Goal: Transaction & Acquisition: Download file/media

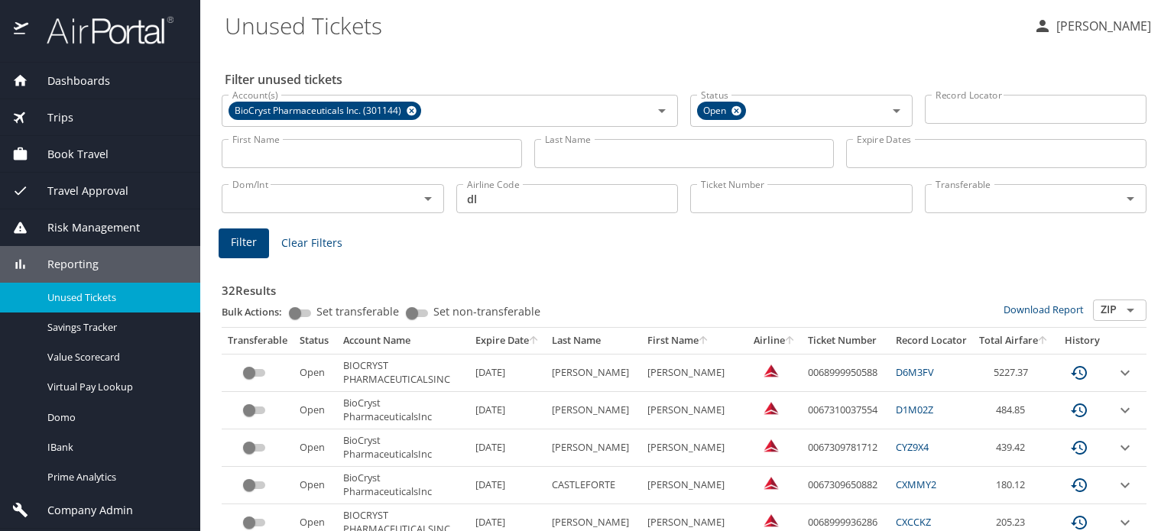
scroll to position [514, 0]
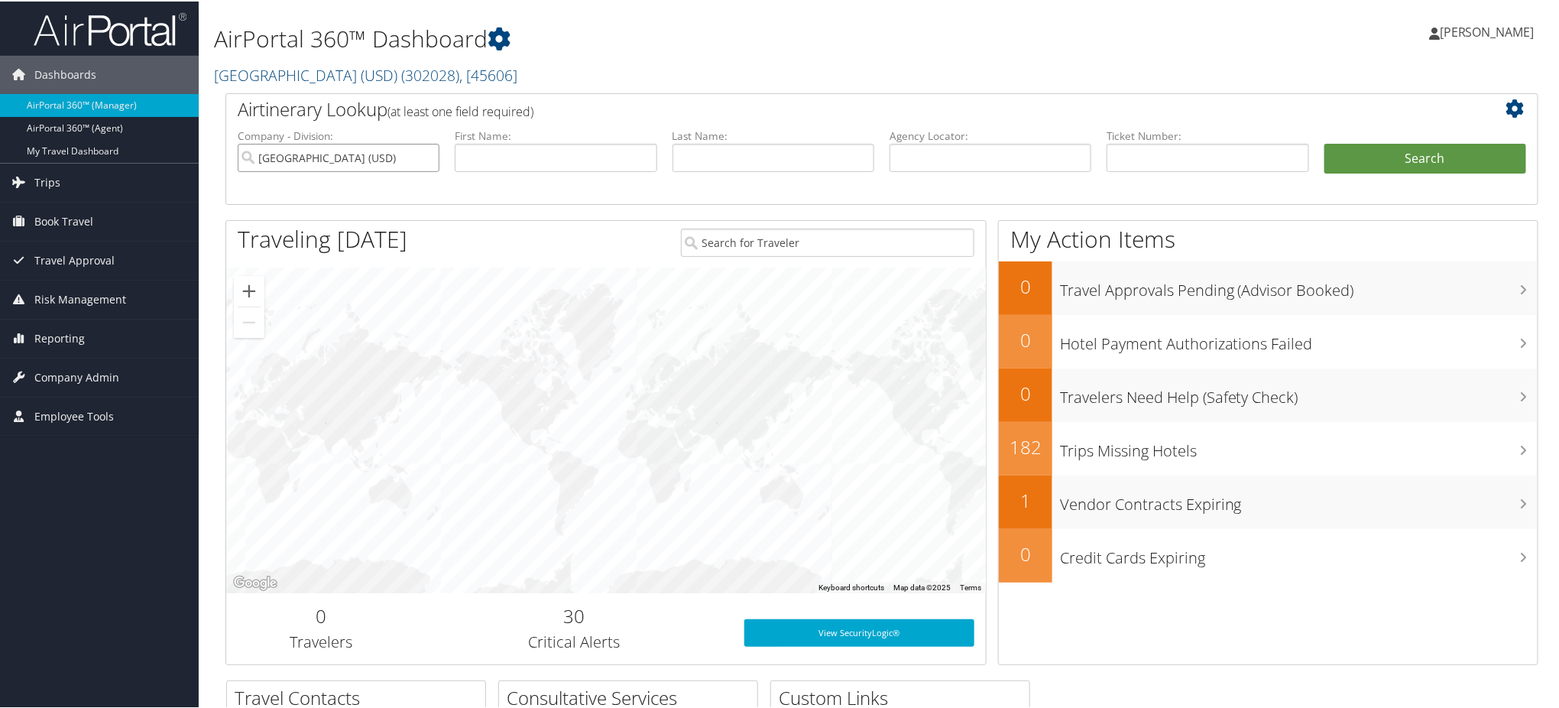
click at [424, 153] on input "University of San Diego (USD)" at bounding box center [339, 156] width 202 height 28
click at [916, 160] on input "text" at bounding box center [991, 156] width 202 height 28
paste input "D9MK6G"
type input "D9MK6G"
click at [1424, 146] on button "Search" at bounding box center [1425, 157] width 202 height 31
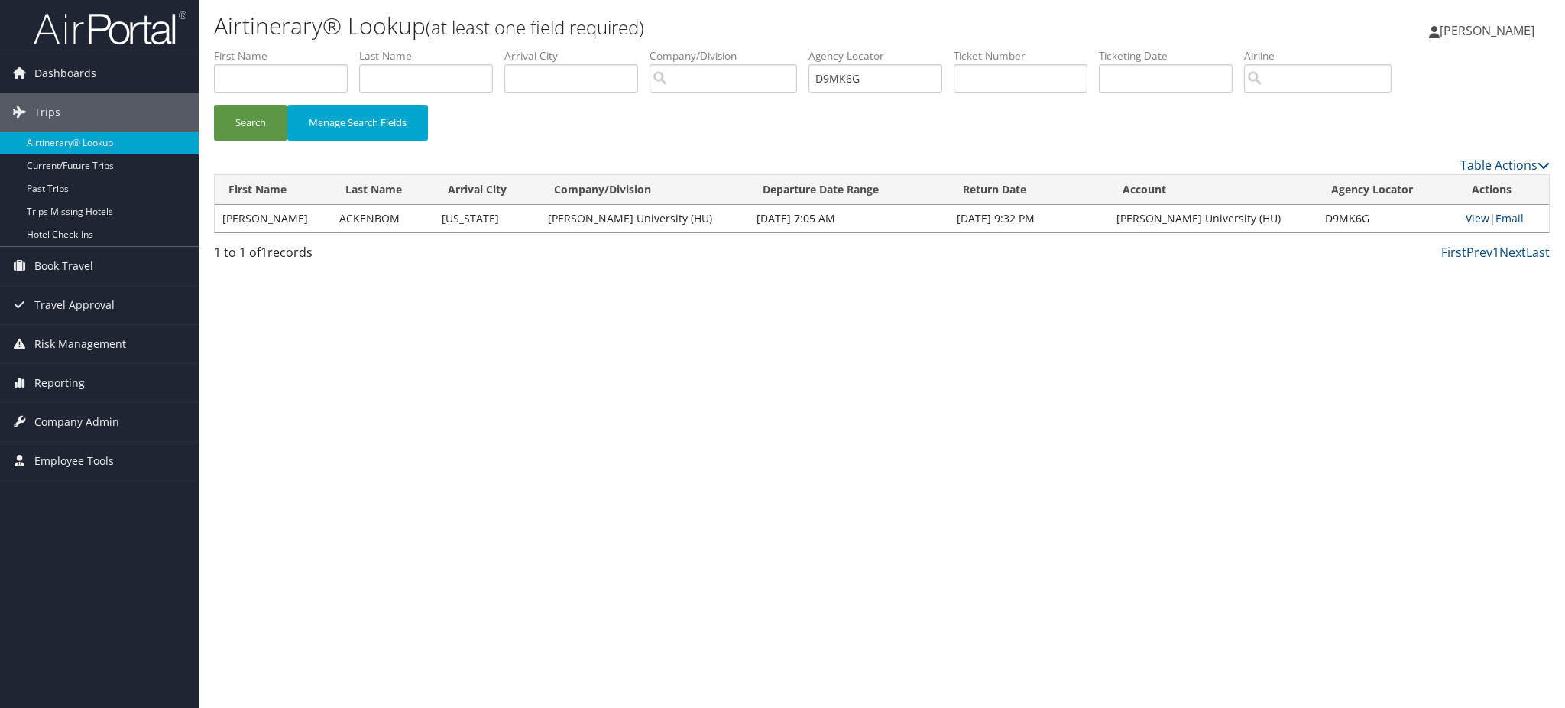
click at [1466, 212] on link "View" at bounding box center [1478, 218] width 24 height 15
drag, startPoint x: 882, startPoint y: 83, endPoint x: 723, endPoint y: 101, distance: 160.0
click at [723, 48] on ul "First Name Last Name Departure City Arrival City Company/Division Airport/City …" at bounding box center [882, 48] width 1336 height 0
paste input "MR9"
type input "D9MMR9"
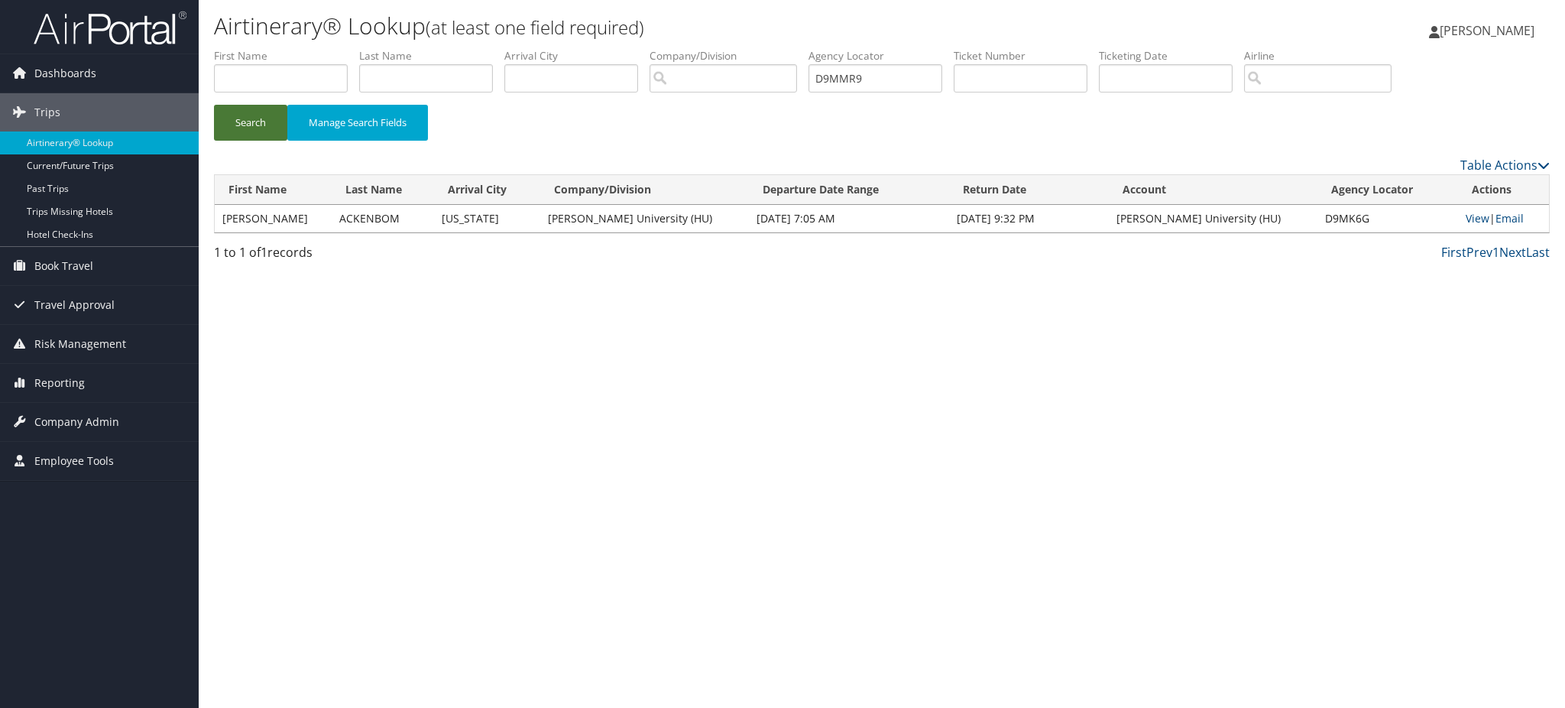
click at [252, 121] on button "Search" at bounding box center [250, 123] width 73 height 36
click at [1467, 220] on link "View" at bounding box center [1479, 218] width 24 height 15
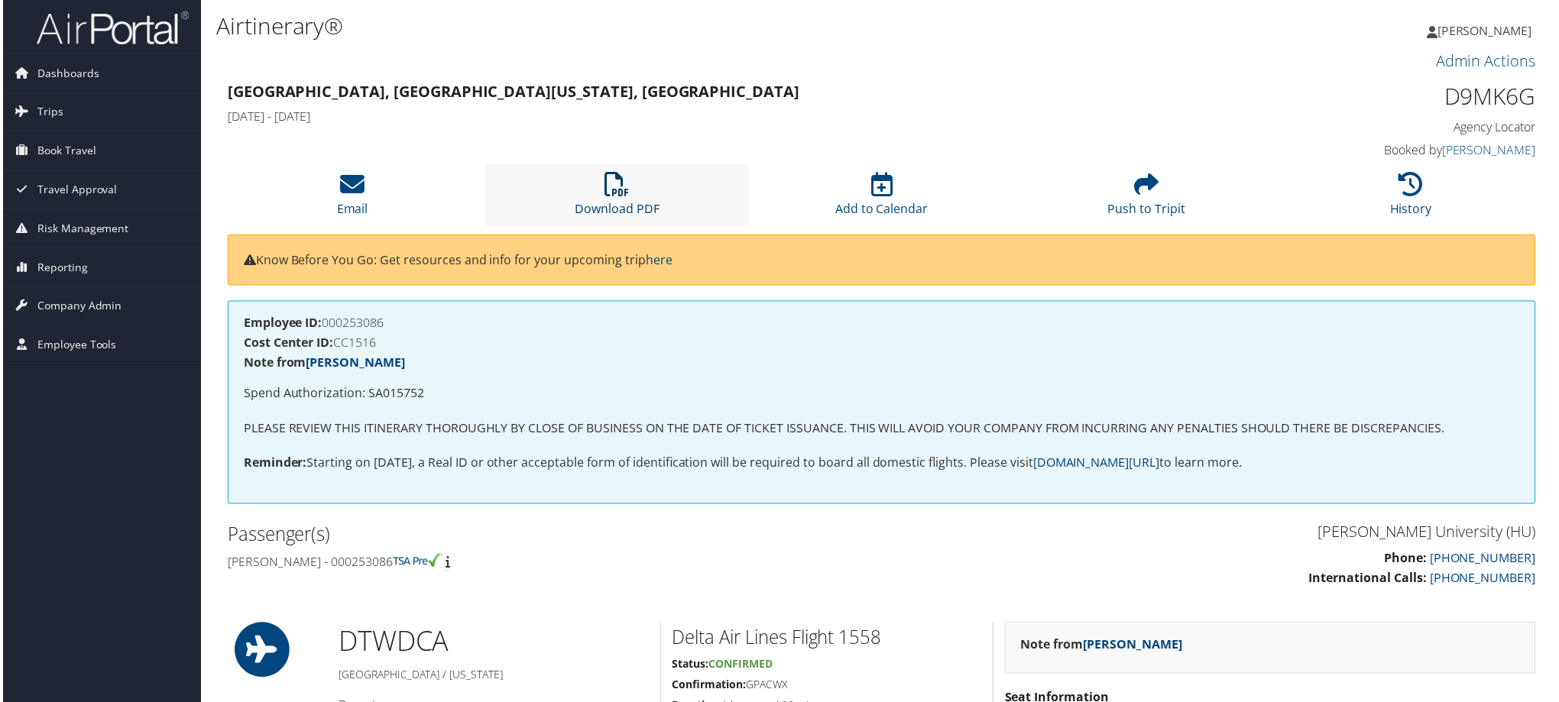
click at [585, 202] on link "Download PDF" at bounding box center [616, 199] width 85 height 37
click at [618, 197] on li "Download PDF" at bounding box center [617, 196] width 266 height 62
